Goal: Transaction & Acquisition: Purchase product/service

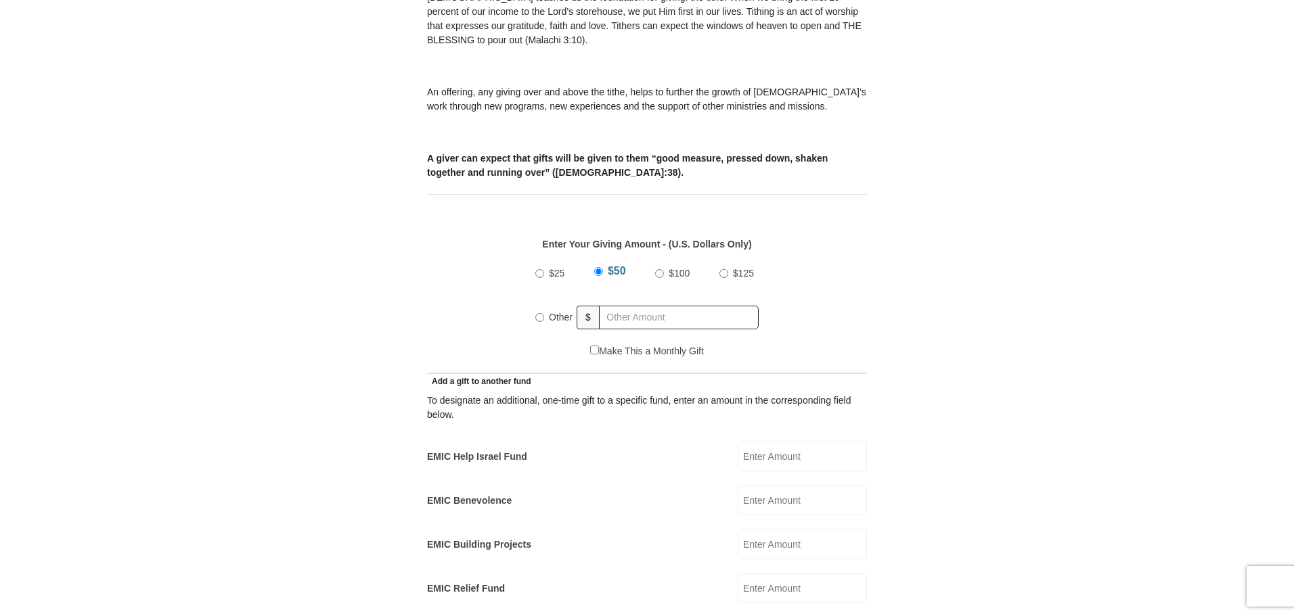
scroll to position [456, 0]
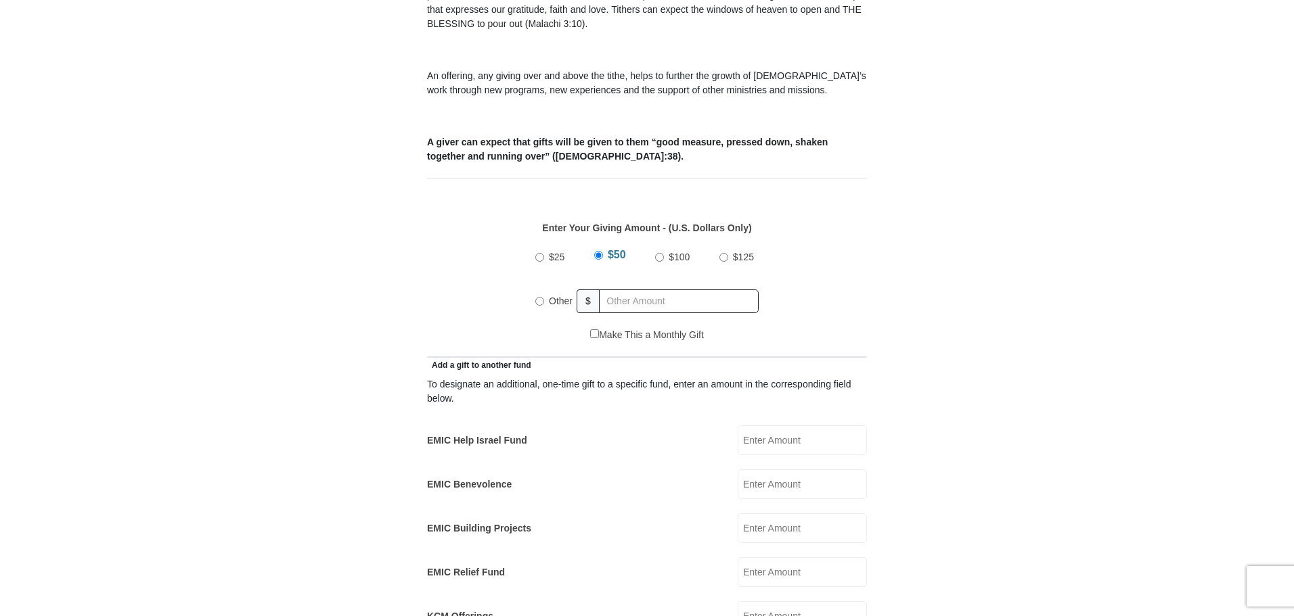
click at [594, 260] on input "$50" at bounding box center [598, 255] width 9 height 9
click at [598, 260] on input "$50" at bounding box center [598, 255] width 9 height 9
click at [616, 261] on span "$50" at bounding box center [617, 255] width 18 height 12
click at [603, 260] on input "$50" at bounding box center [598, 255] width 9 height 9
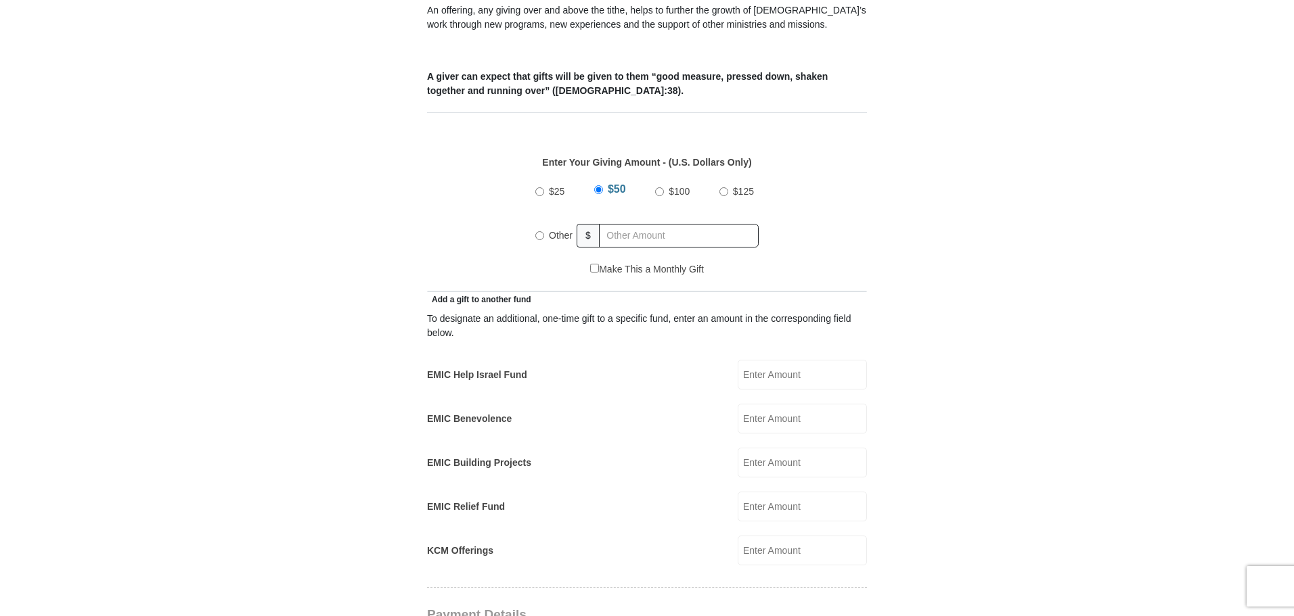
scroll to position [537, 0]
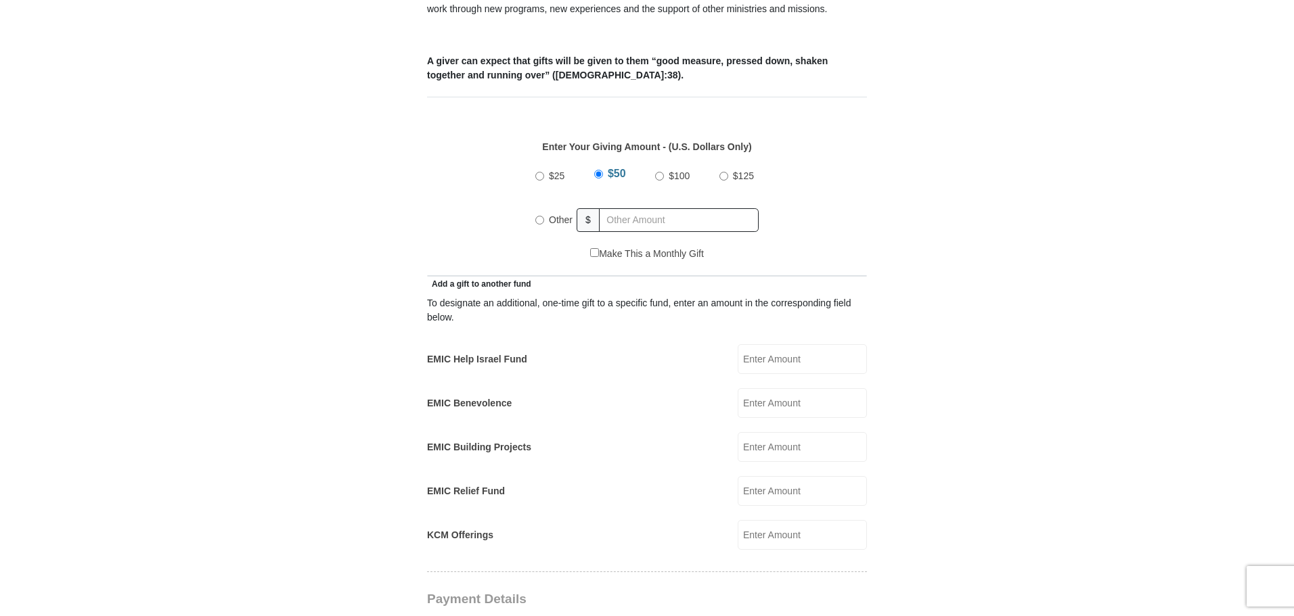
click at [594, 179] on input "$50" at bounding box center [598, 174] width 9 height 9
click at [613, 179] on span "$50" at bounding box center [617, 174] width 18 height 12
click at [603, 179] on input "$50" at bounding box center [598, 174] width 9 height 9
click at [540, 181] on input "$25" at bounding box center [539, 176] width 9 height 9
radio input "true"
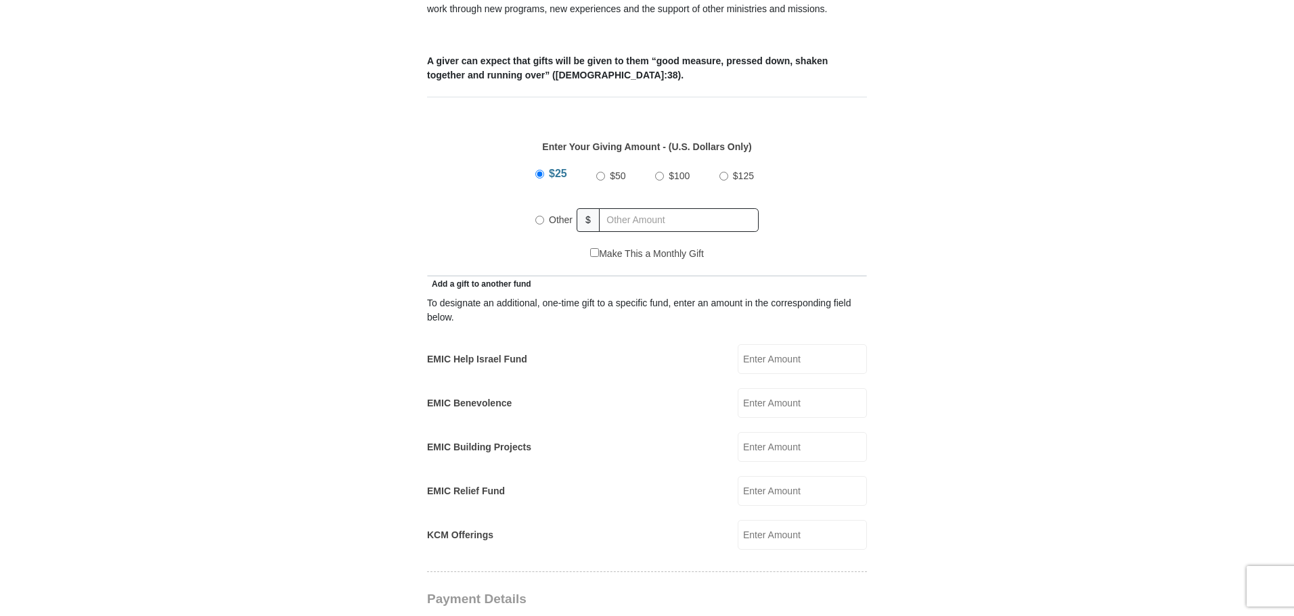
click at [596, 181] on input "$50" at bounding box center [600, 176] width 9 height 9
radio input "true"
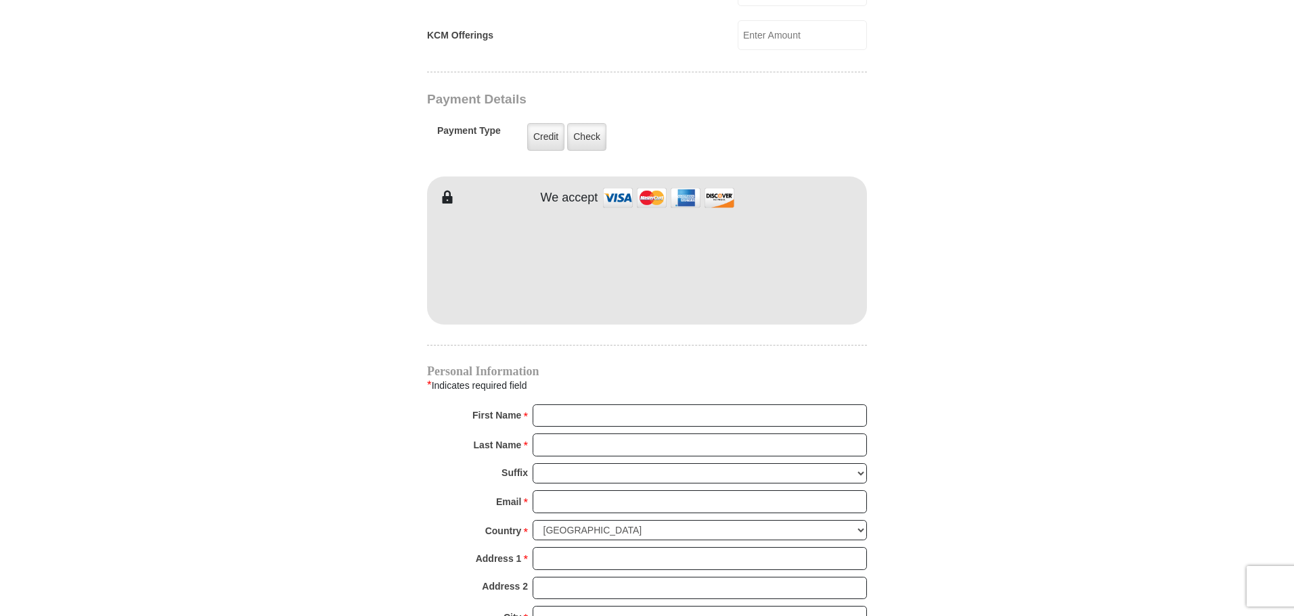
scroll to position [1039, 0]
click at [629, 210] on img at bounding box center [668, 195] width 135 height 29
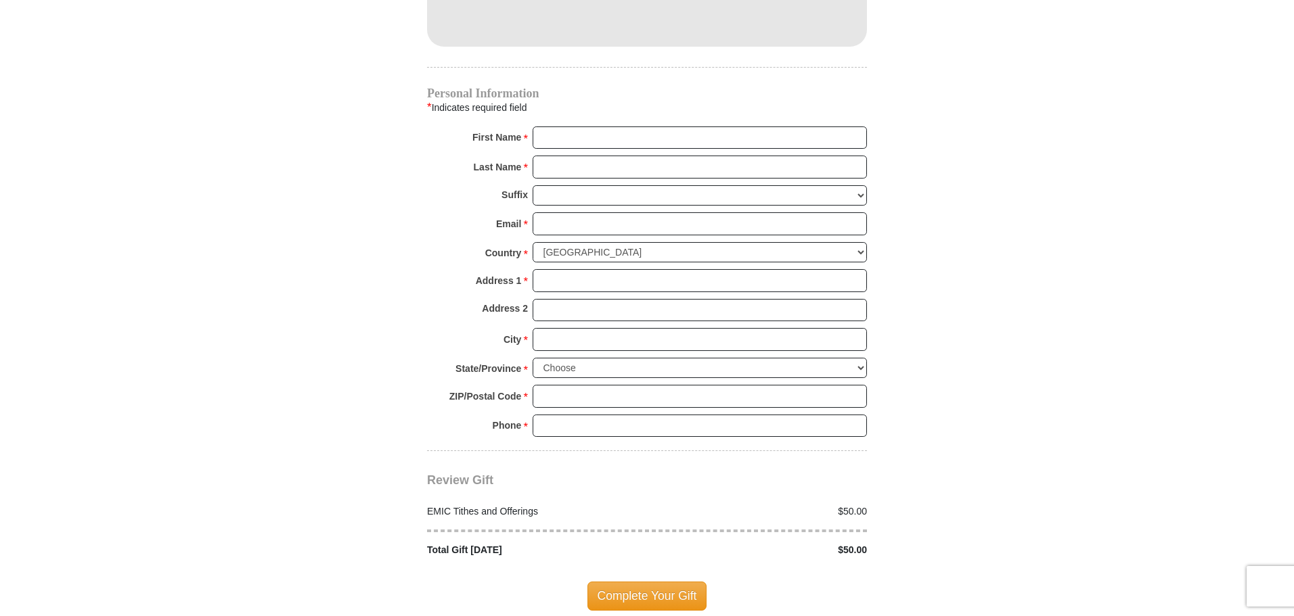
scroll to position [1318, 0]
click at [552, 147] on input "First Name *" at bounding box center [700, 135] width 334 height 23
type input "Robert"
click at [555, 176] on input "Last Name *" at bounding box center [700, 164] width 334 height 23
type input "Craig"
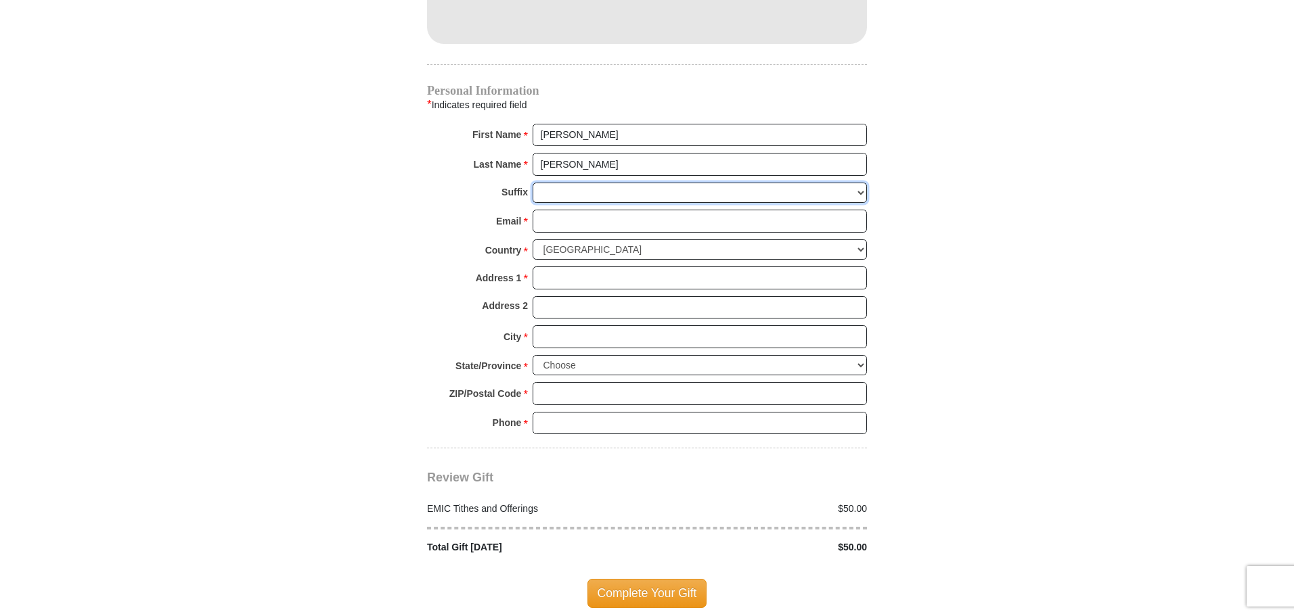
click at [857, 204] on select "Jr Sr I II III IV V VI" at bounding box center [700, 193] width 334 height 21
click at [856, 204] on select "Jr Sr I II III IV V VI" at bounding box center [700, 193] width 334 height 21
click at [564, 233] on input "Email *" at bounding box center [700, 221] width 334 height 23
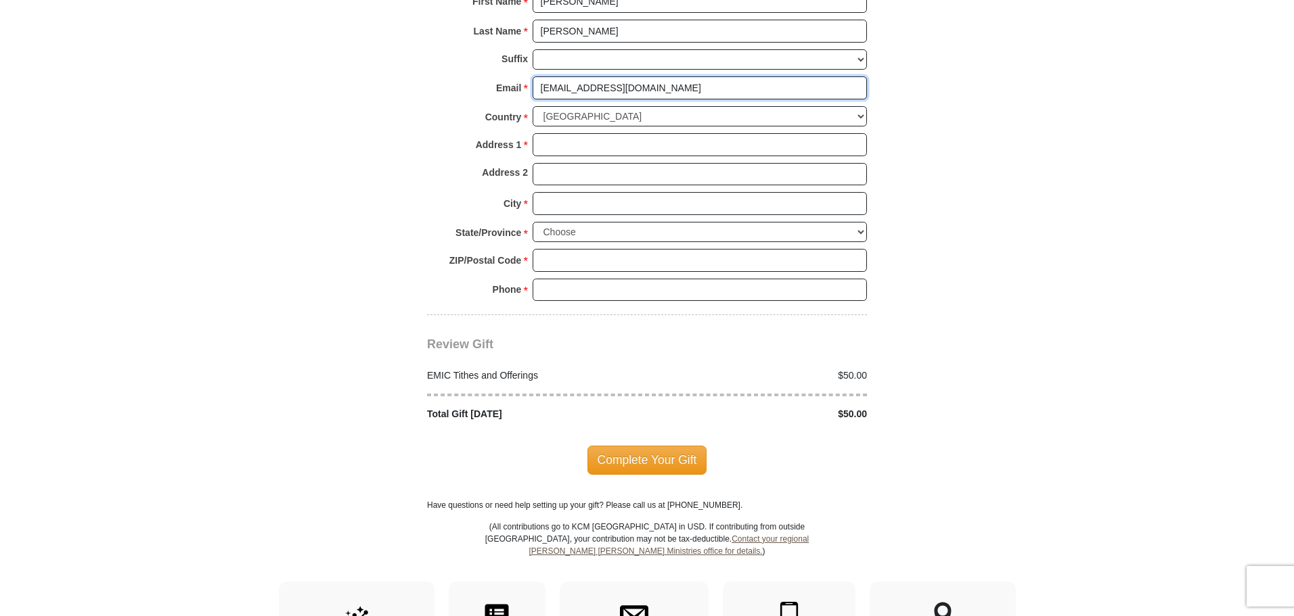
scroll to position [1454, 0]
type input "bvcraig@gmail.com"
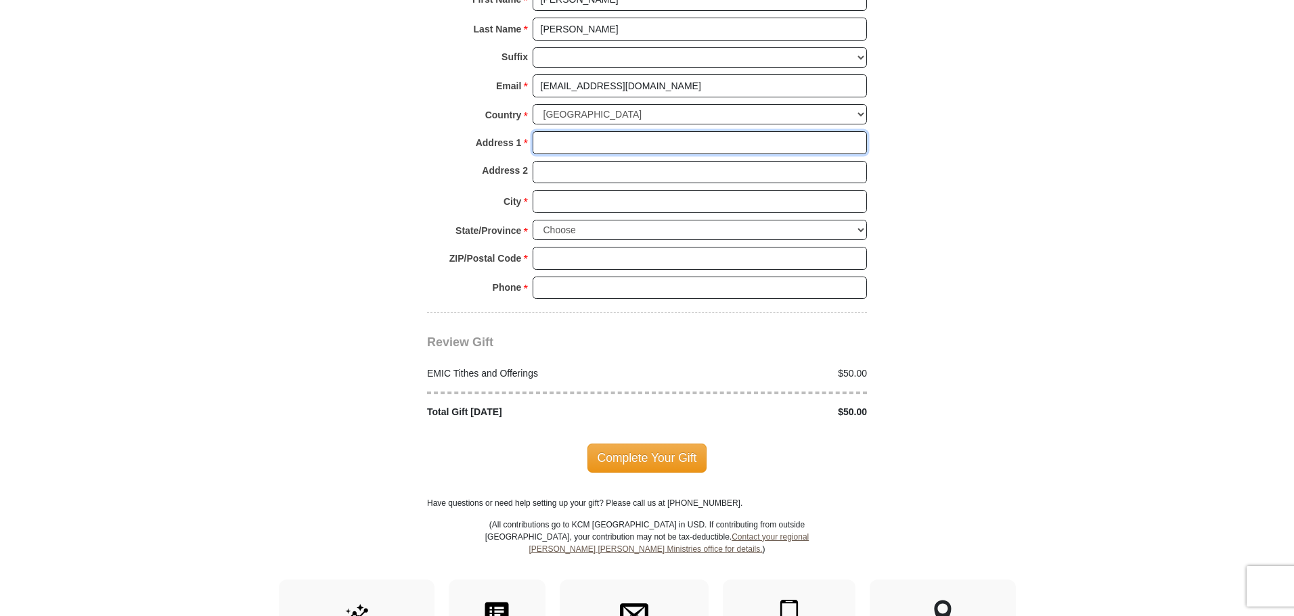
click at [541, 154] on input "Address 1 *" at bounding box center [700, 142] width 334 height 23
type input "1708 Princeton"
click at [577, 213] on input "City *" at bounding box center [700, 201] width 334 height 23
type input "Ponca City"
click at [863, 241] on select "Choose Alabama Alaska American Samoa Arizona Arkansas Armed Forces Americas Arm…" at bounding box center [700, 230] width 334 height 21
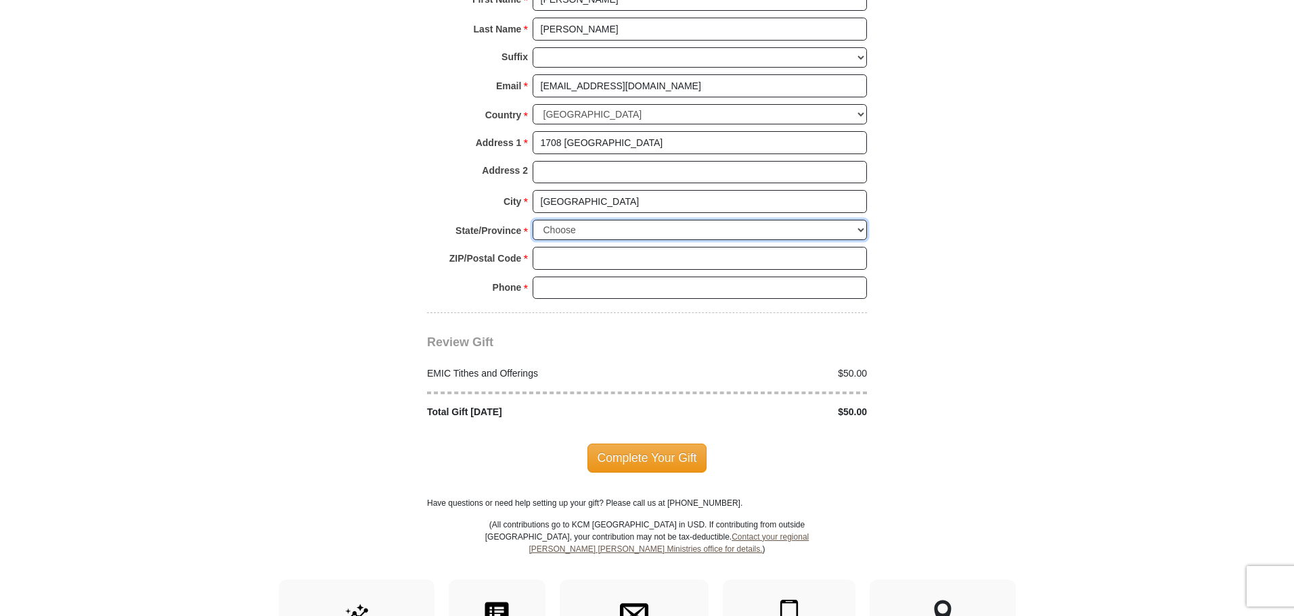
select select "OK"
click at [533, 241] on select "Choose Alabama Alaska American Samoa Arizona Arkansas Armed Forces Americas Arm…" at bounding box center [700, 230] width 334 height 21
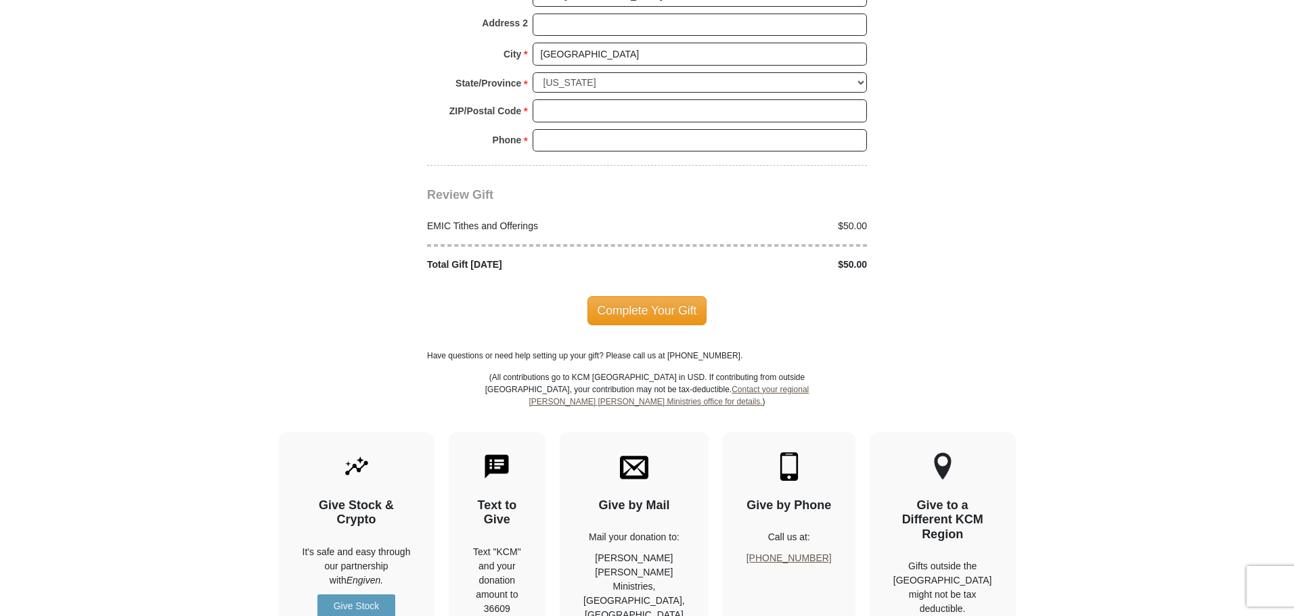
scroll to position [1607, 0]
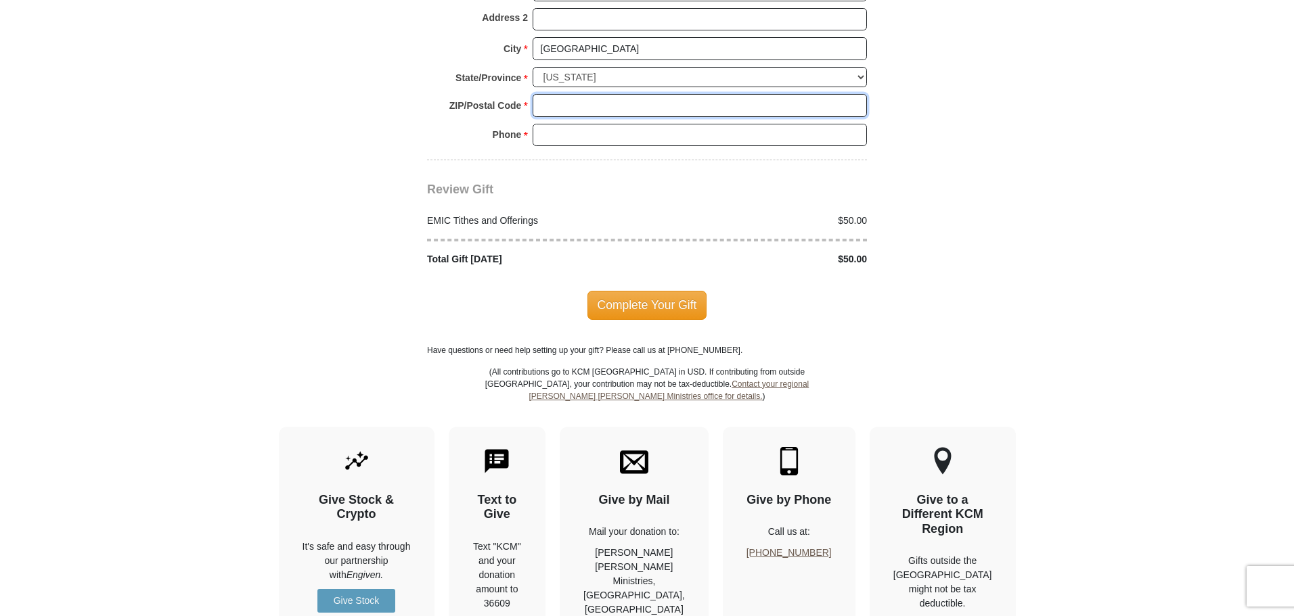
click at [556, 117] on input "ZIP/Postal Code *" at bounding box center [700, 105] width 334 height 23
type input "74604"
click at [568, 147] on input "Phone * *" at bounding box center [700, 135] width 334 height 23
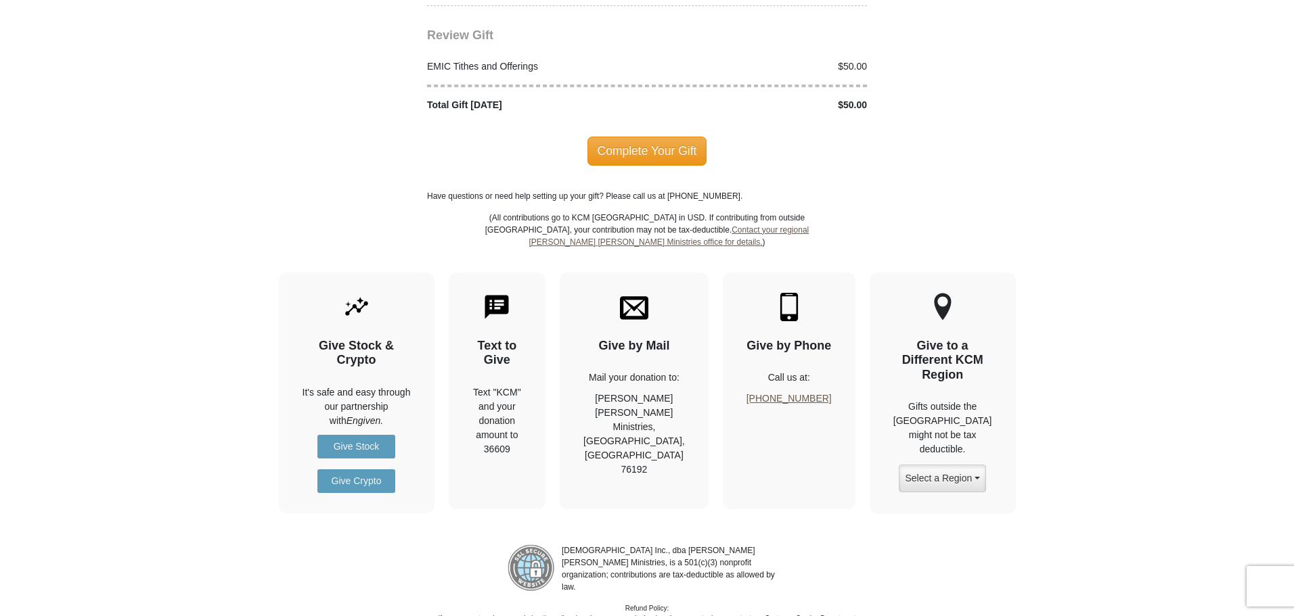
scroll to position [1762, 0]
type input "5807633707"
drag, startPoint x: 616, startPoint y: 543, endPoint x: 623, endPoint y: 537, distance: 8.6
click at [623, 164] on span "Complete Your Gift" at bounding box center [647, 149] width 120 height 28
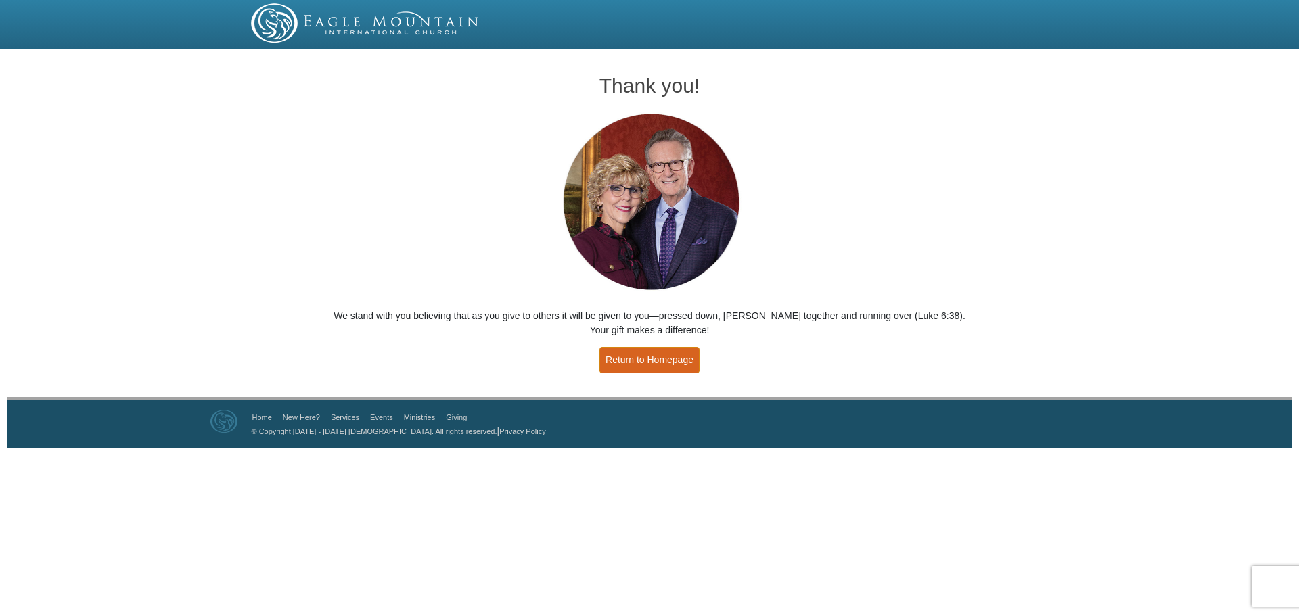
click at [639, 374] on link "Return to Homepage" at bounding box center [650, 360] width 100 height 26
